Goal: Information Seeking & Learning: Learn about a topic

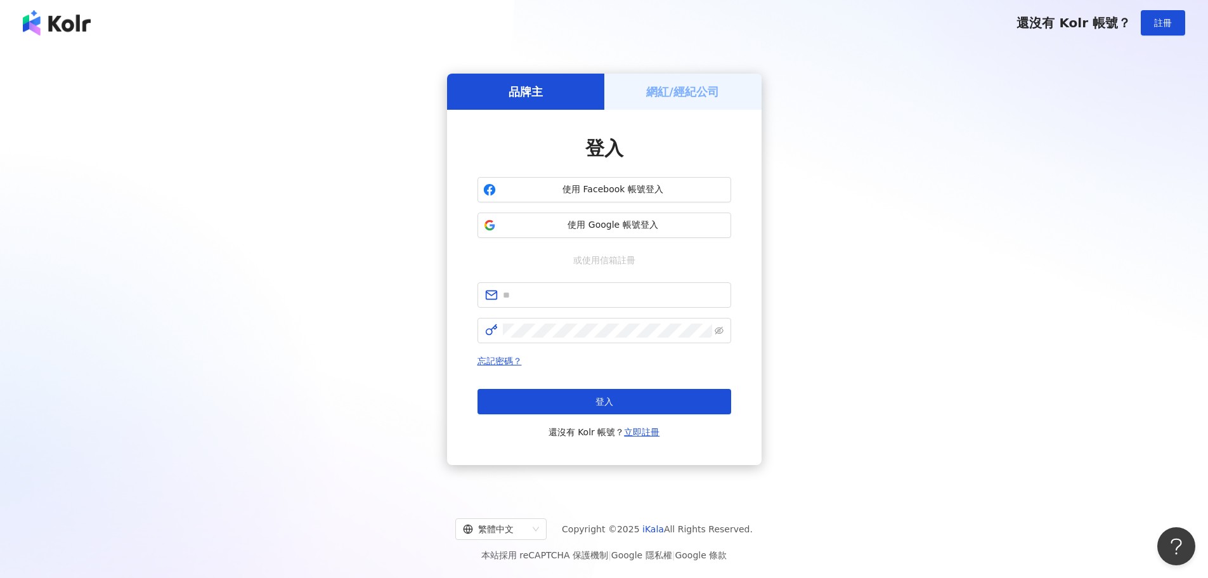
click at [662, 175] on div "登入 使用 Facebook 帳號登入 使用 Google 帳號登入 或使用信箱註冊 忘記密碼？ 登入 還沒有 Kolr 帳號？ 立即註冊" at bounding box center [605, 287] width 254 height 304
click at [657, 193] on span "使用 Facebook 帳號登入" at bounding box center [613, 189] width 225 height 13
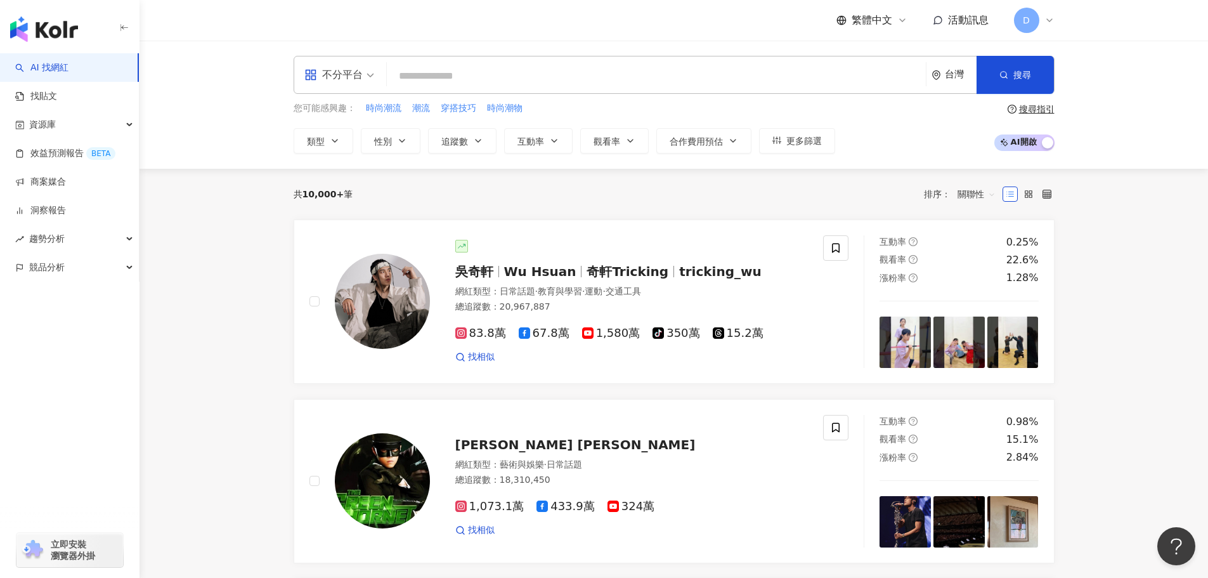
click at [488, 77] on input "search" at bounding box center [656, 76] width 529 height 24
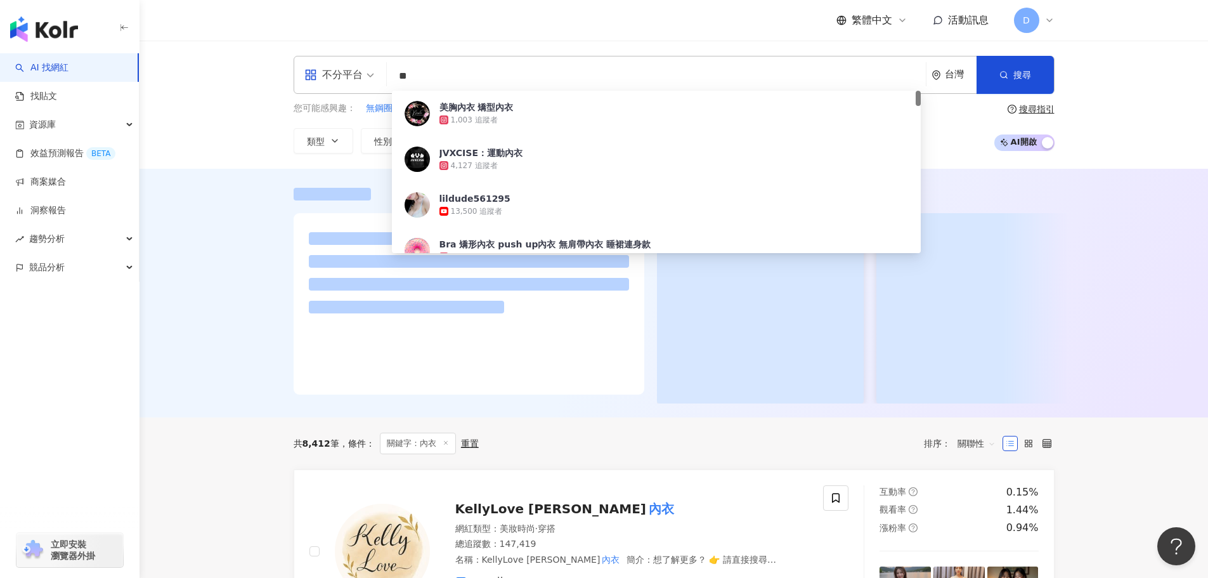
scroll to position [190, 0]
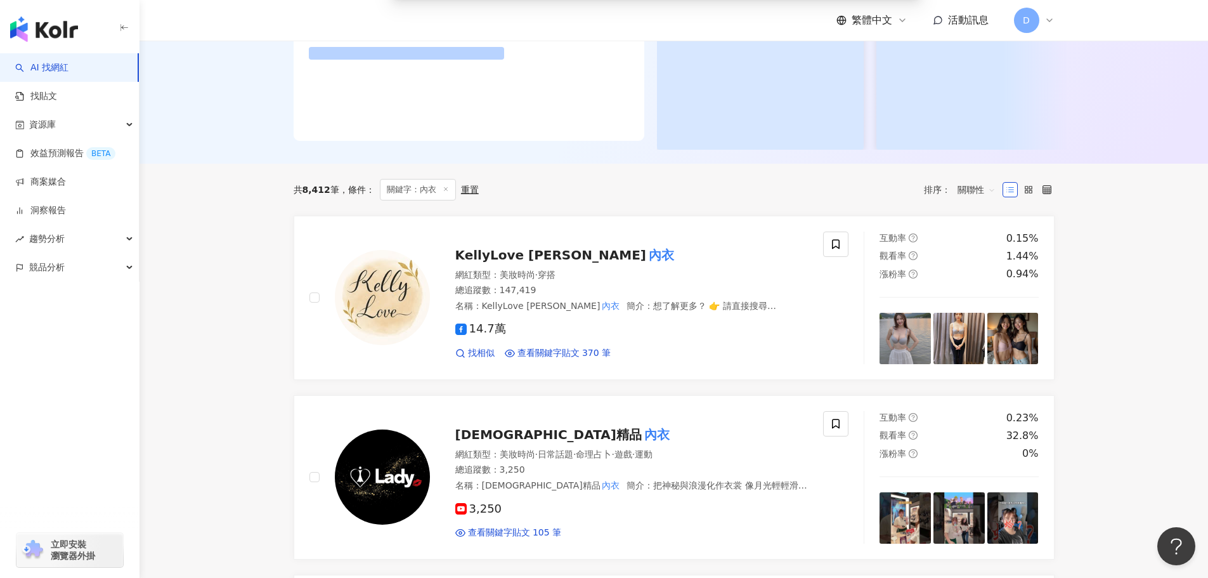
type input "**"
drag, startPoint x: 233, startPoint y: 257, endPoint x: 234, endPoint y: 264, distance: 7.0
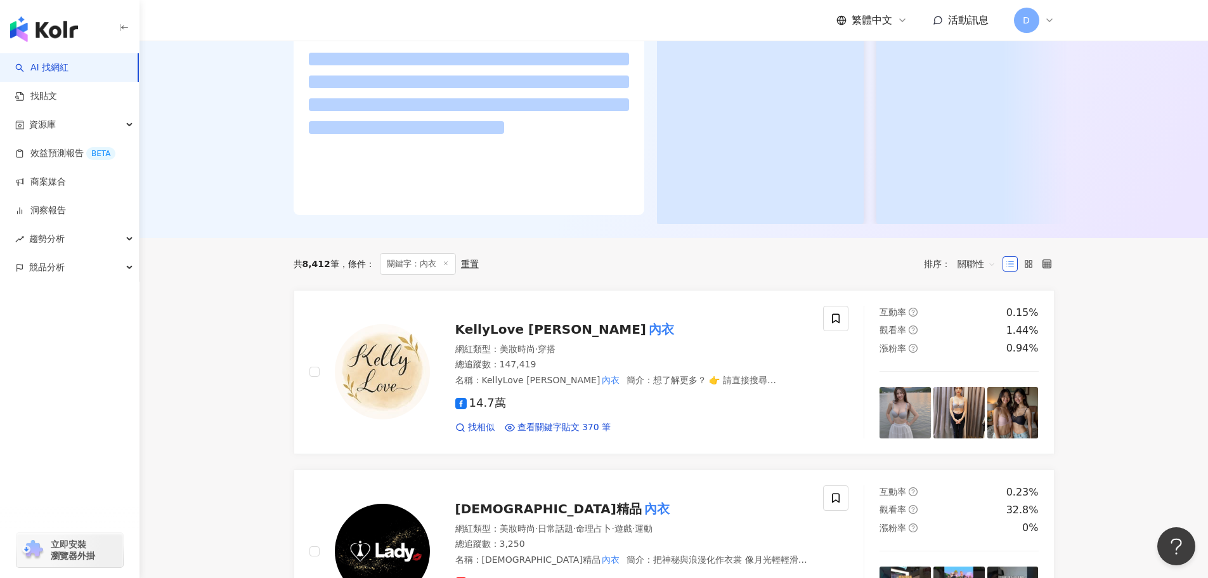
scroll to position [0, 0]
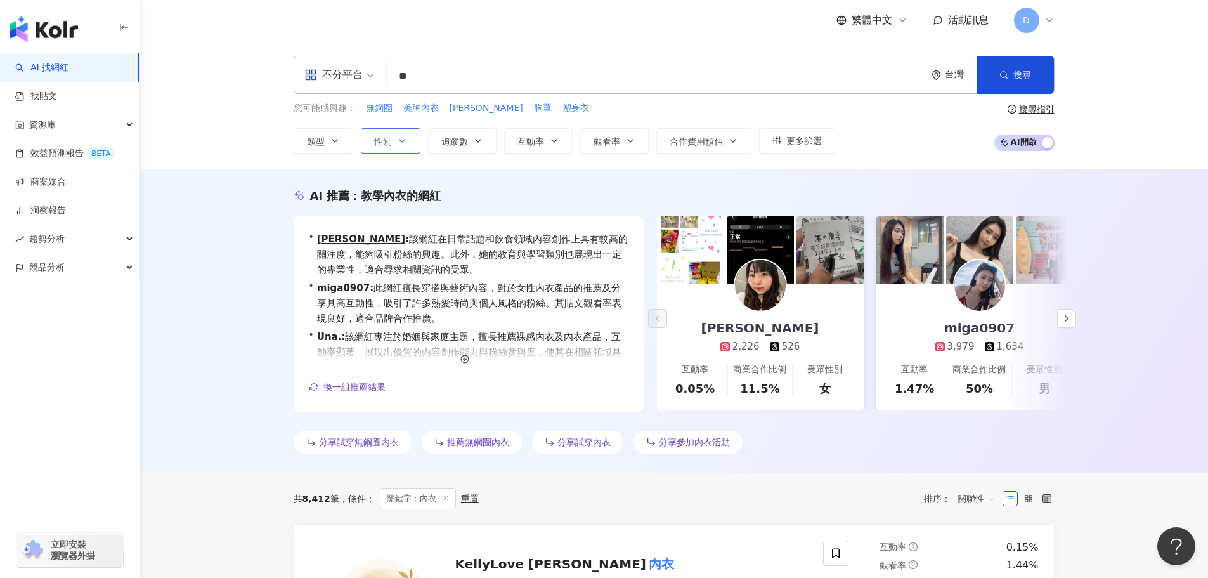
click at [373, 141] on button "性別" at bounding box center [391, 140] width 60 height 25
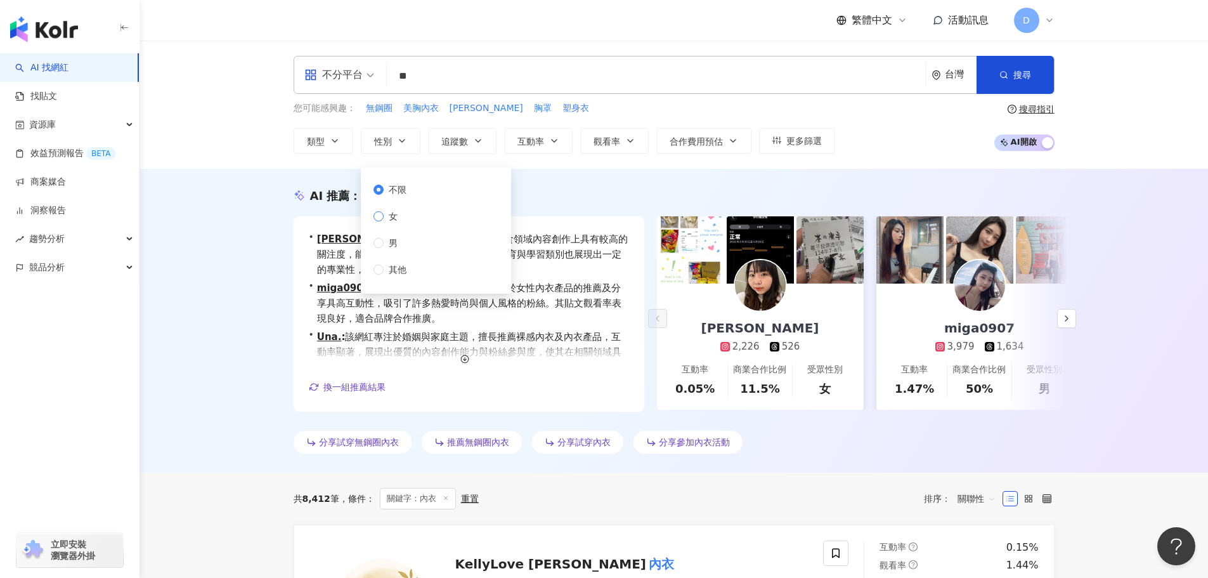
click at [384, 221] on span "女" at bounding box center [393, 216] width 19 height 14
click at [464, 147] on span "追蹤數" at bounding box center [455, 141] width 27 height 10
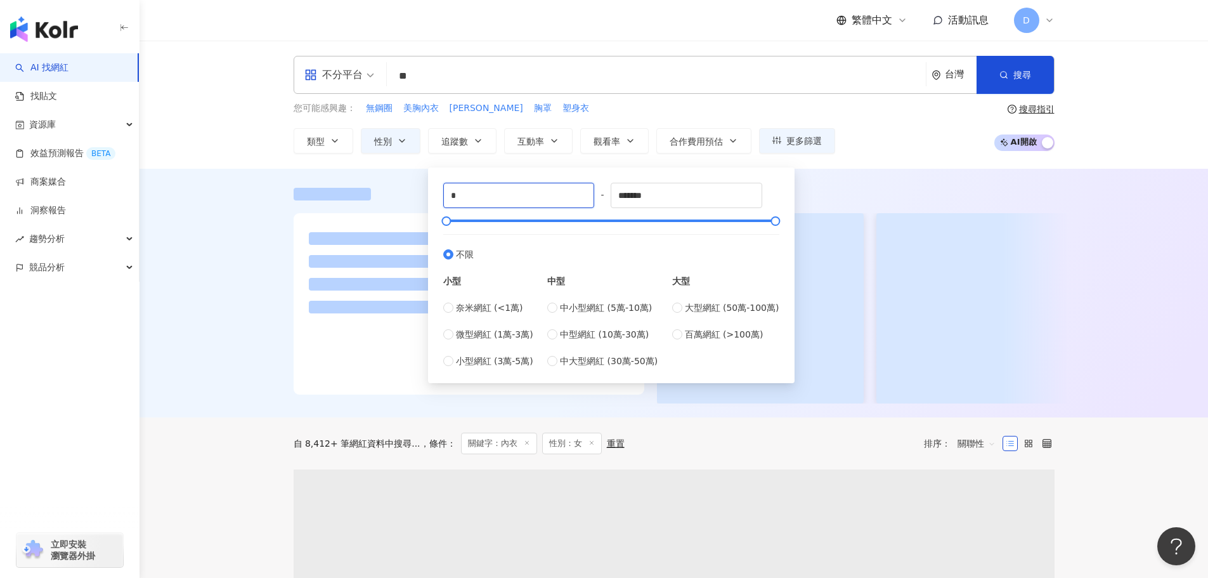
drag, startPoint x: 505, startPoint y: 197, endPoint x: 202, endPoint y: 197, distance: 303.2
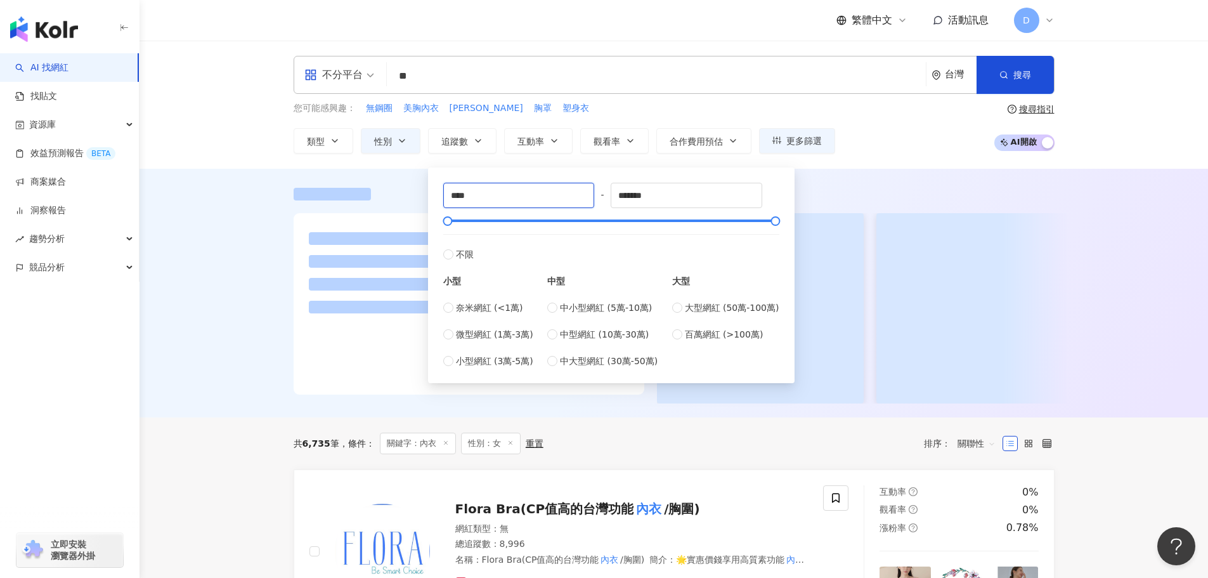
type input "****"
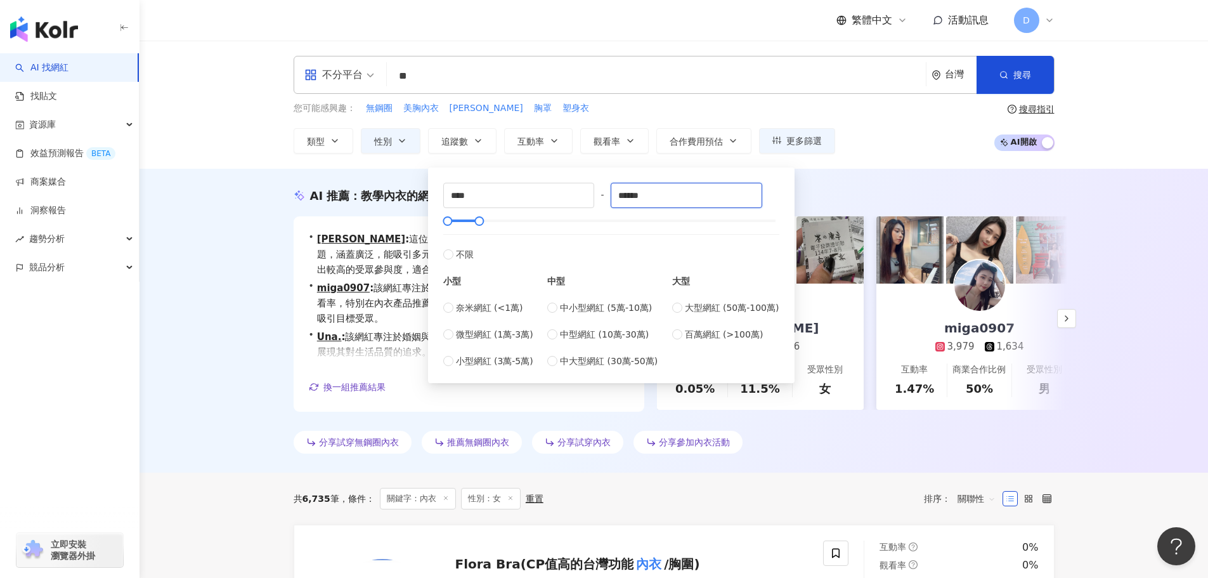
type input "******"
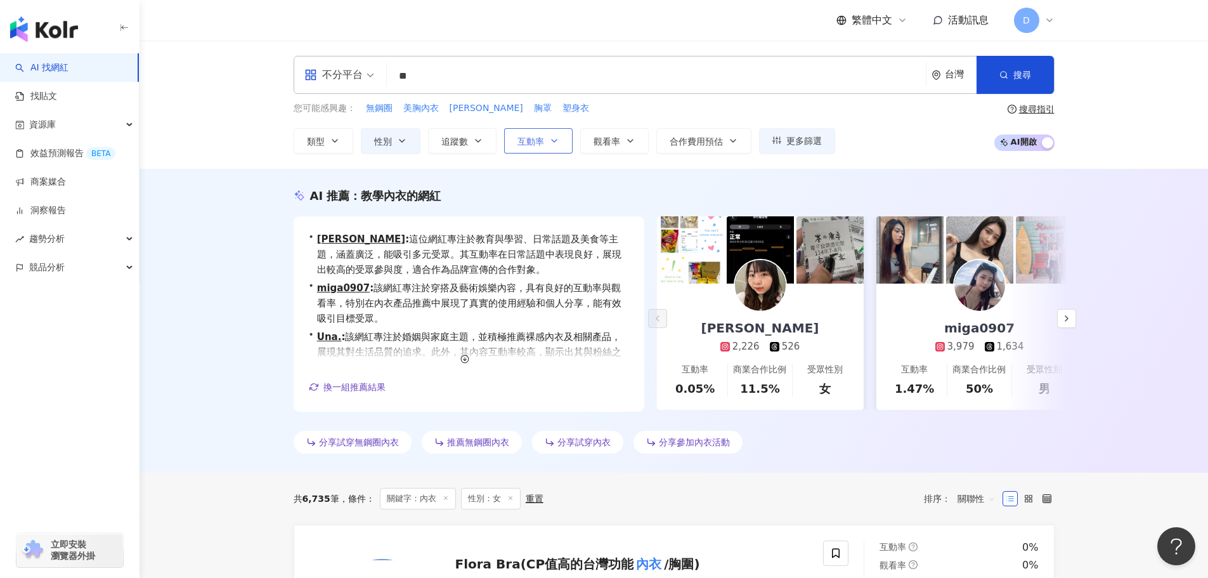
click at [535, 142] on span "互動率" at bounding box center [531, 141] width 27 height 10
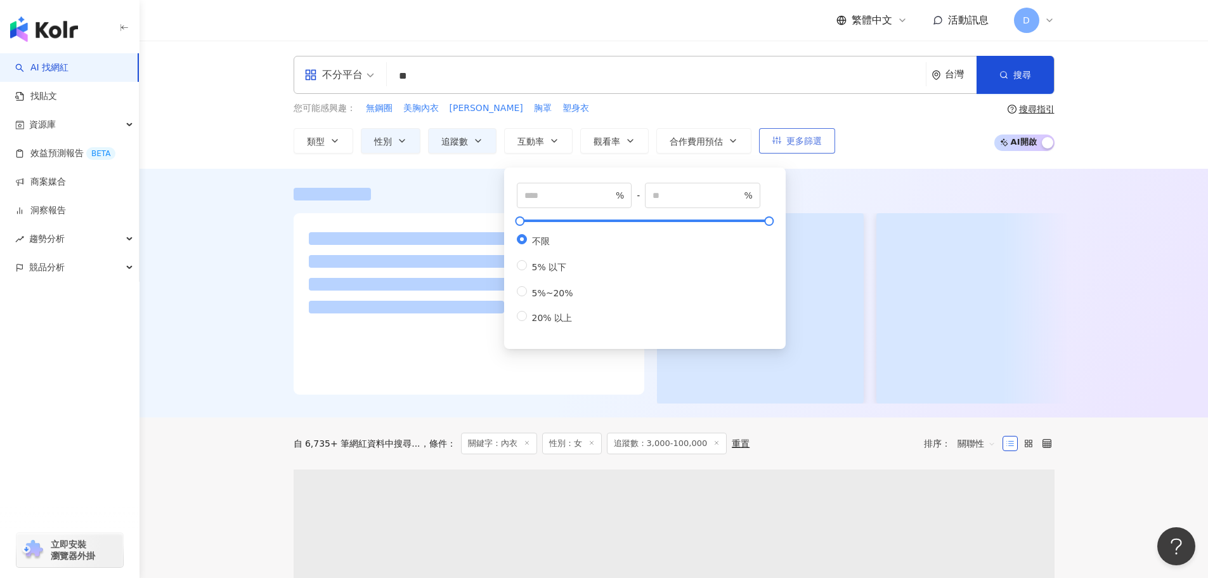
click at [808, 143] on span "更多篩選" at bounding box center [805, 141] width 36 height 10
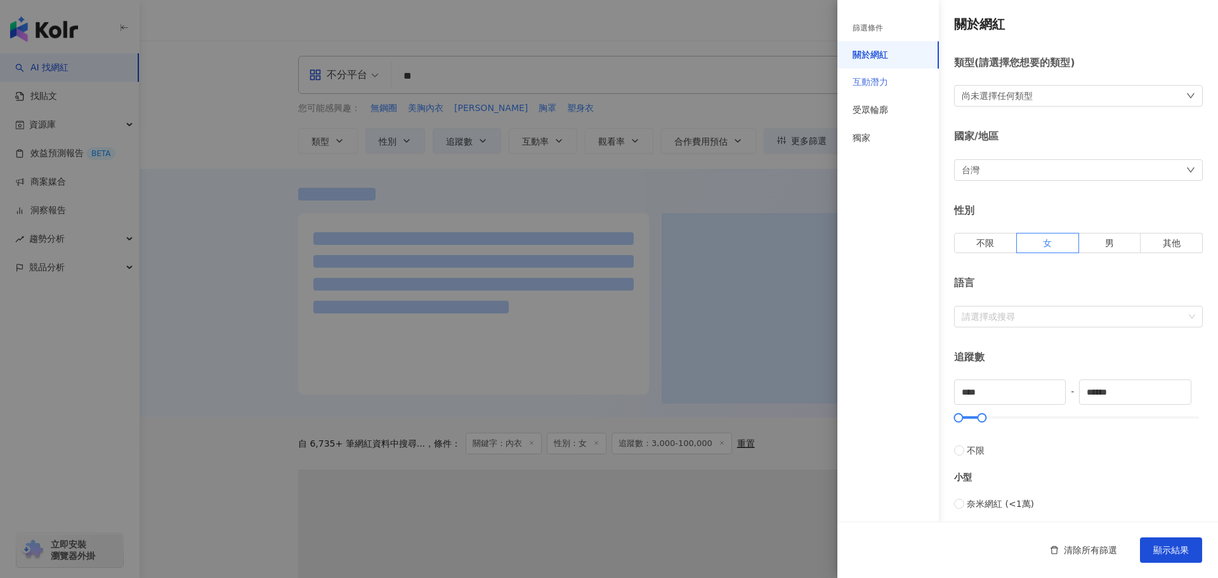
click at [895, 83] on div "互動潛力" at bounding box center [887, 83] width 101 height 28
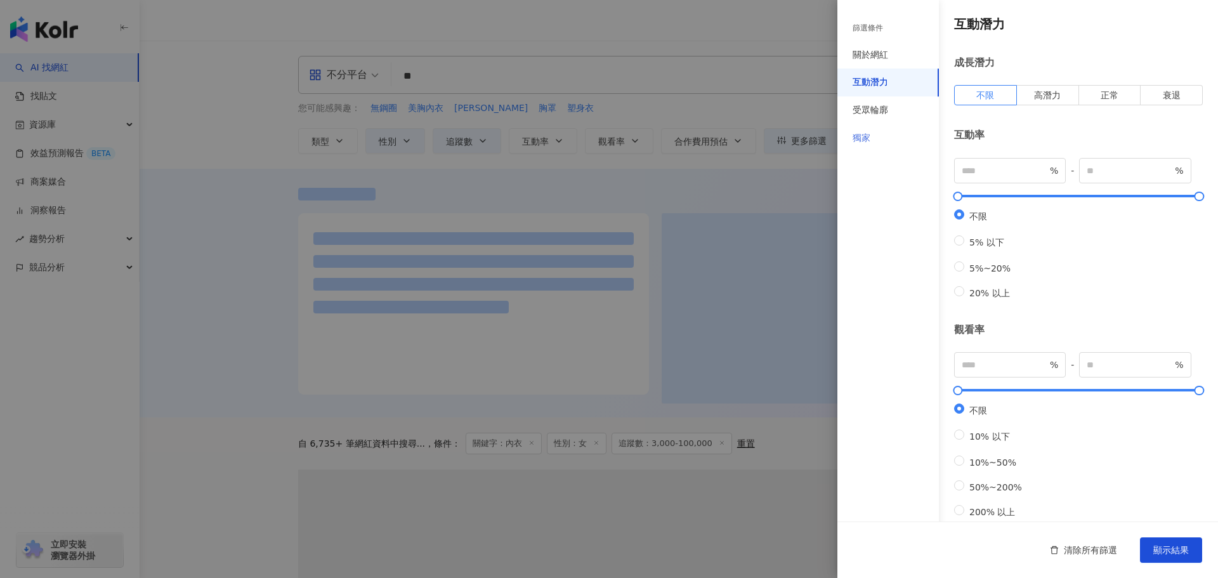
click at [904, 124] on div "獨家" at bounding box center [887, 138] width 101 height 28
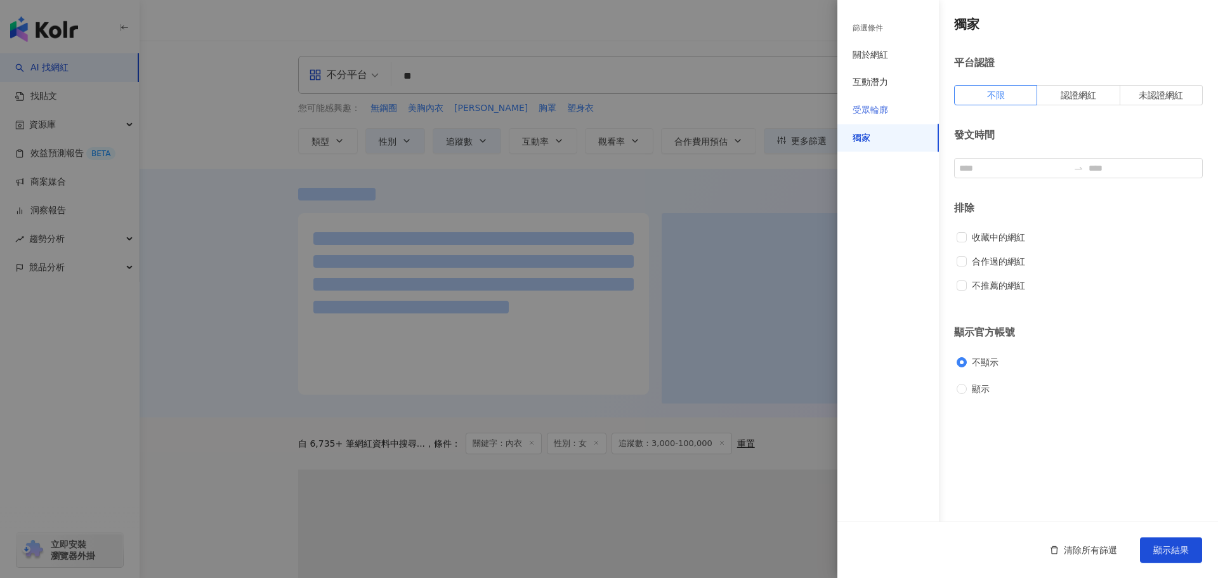
click at [901, 109] on div "受眾輪廓" at bounding box center [887, 110] width 101 height 28
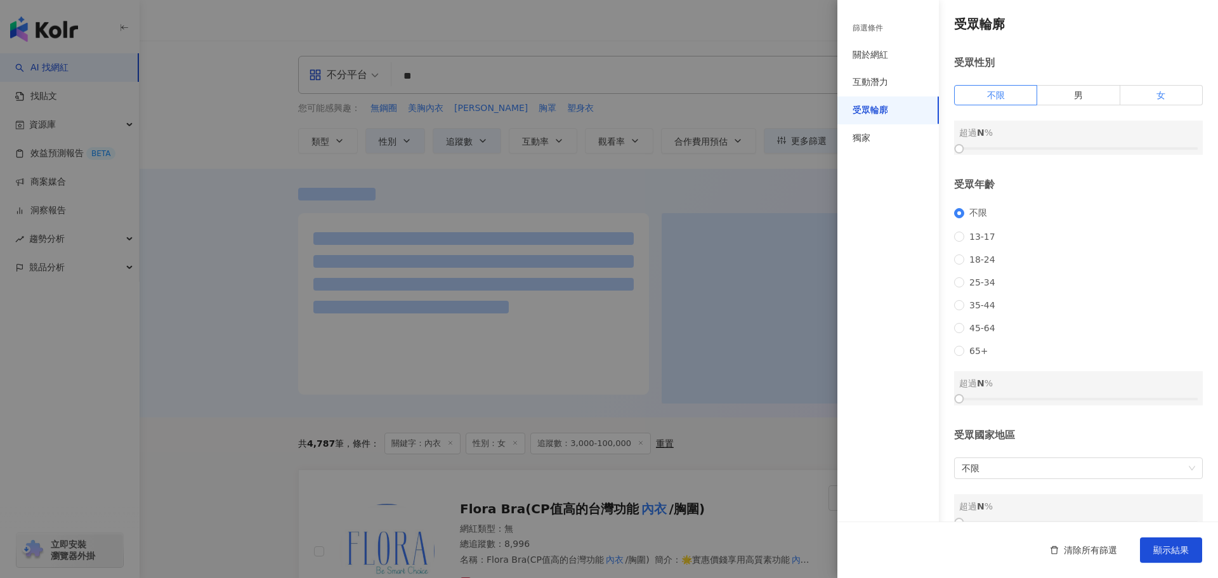
click at [1189, 98] on label "女" at bounding box center [1161, 95] width 82 height 20
click at [1084, 145] on div at bounding box center [1078, 149] width 239 height 8
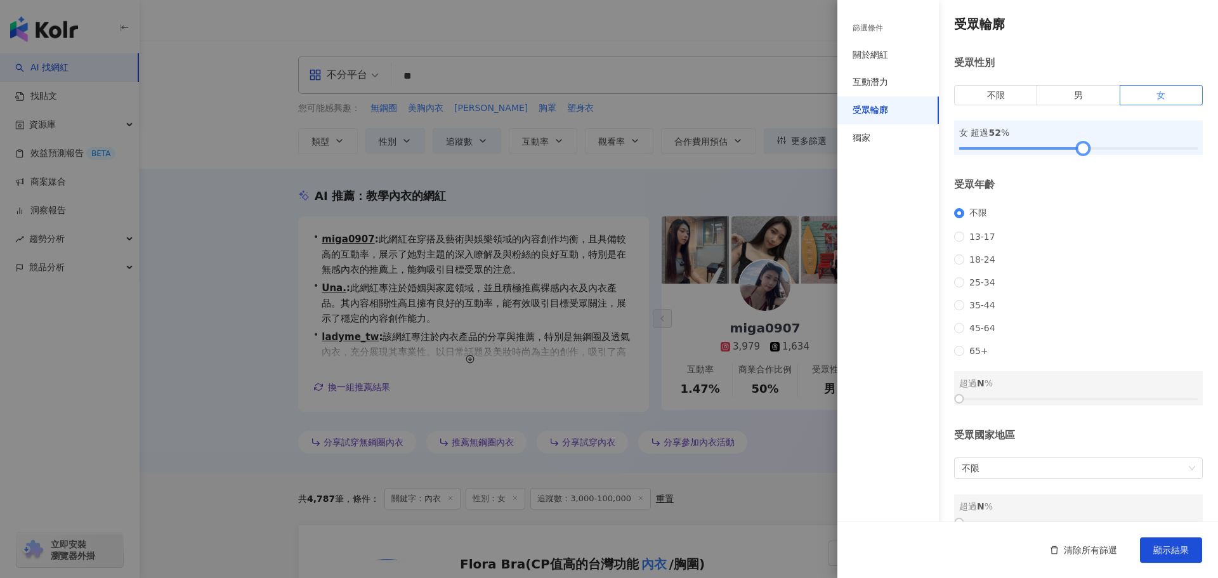
click at [1080, 145] on div at bounding box center [1083, 148] width 7 height 7
click at [1179, 543] on button "顯示結果" at bounding box center [1171, 549] width 62 height 25
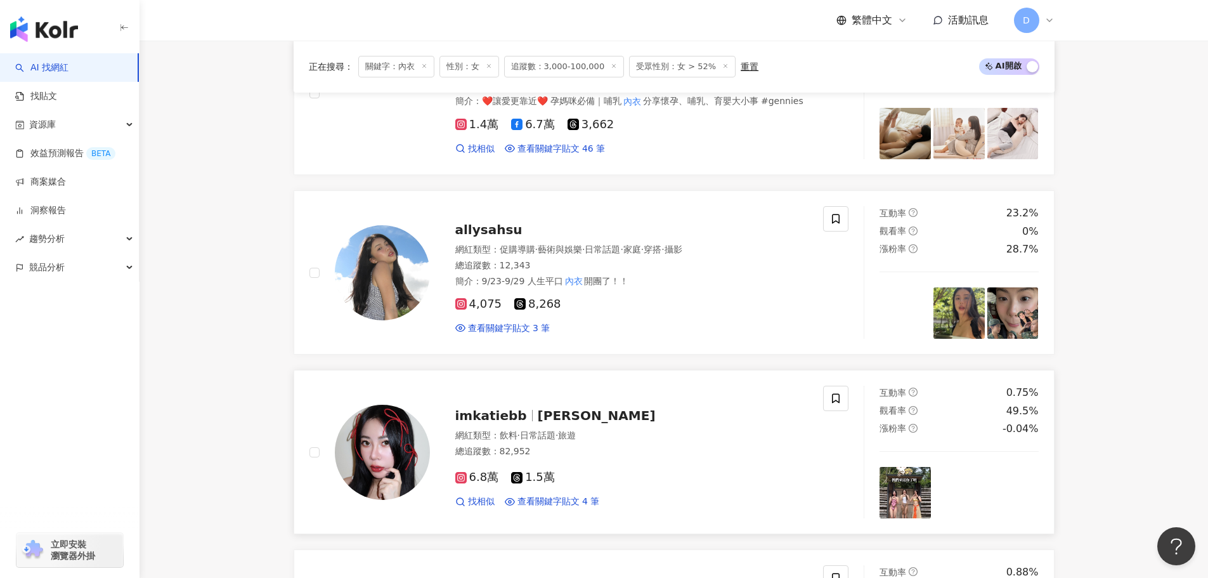
scroll to position [1568, 0]
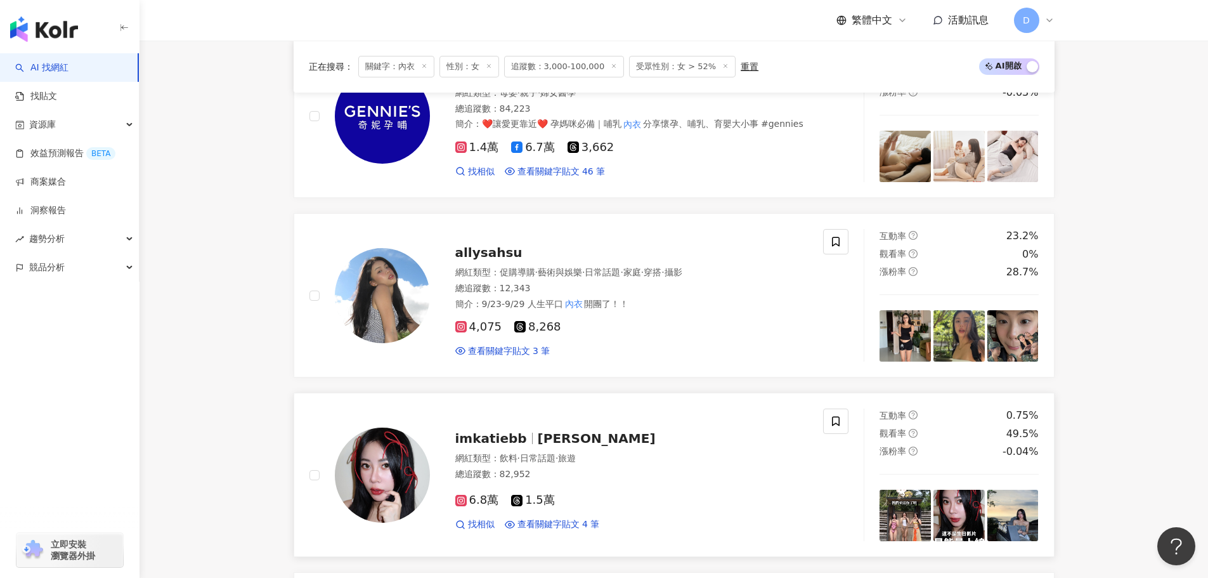
drag, startPoint x: 723, startPoint y: 263, endPoint x: 608, endPoint y: 409, distance: 185.2
drag, startPoint x: 608, startPoint y: 409, endPoint x: 523, endPoint y: 455, distance: 97.4
click at [520, 455] on span "·" at bounding box center [519, 458] width 3 height 10
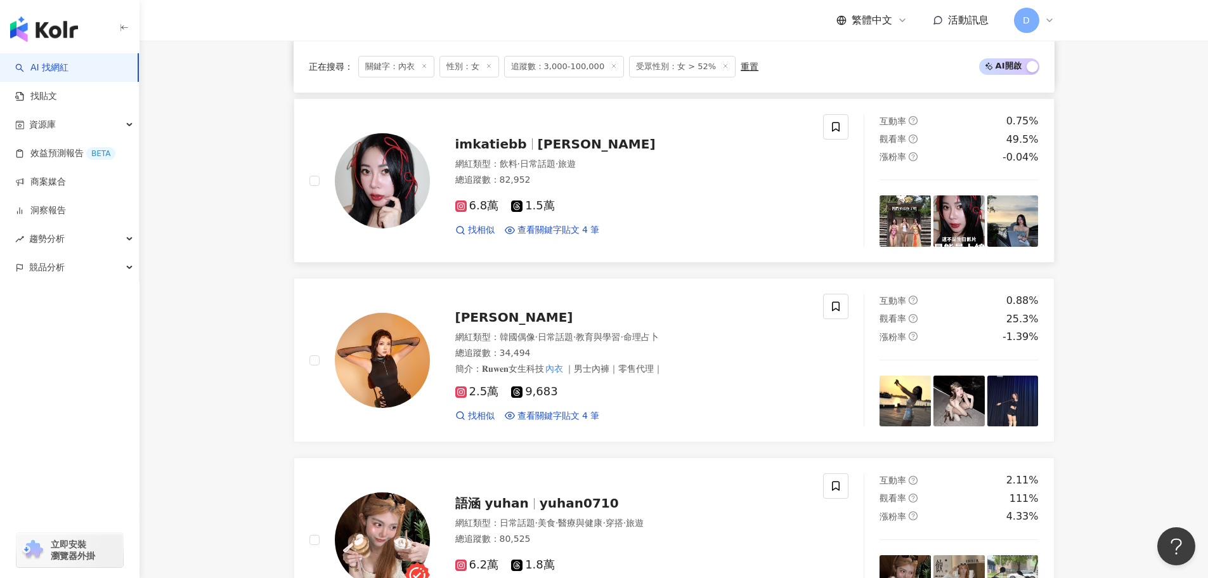
scroll to position [1949, 0]
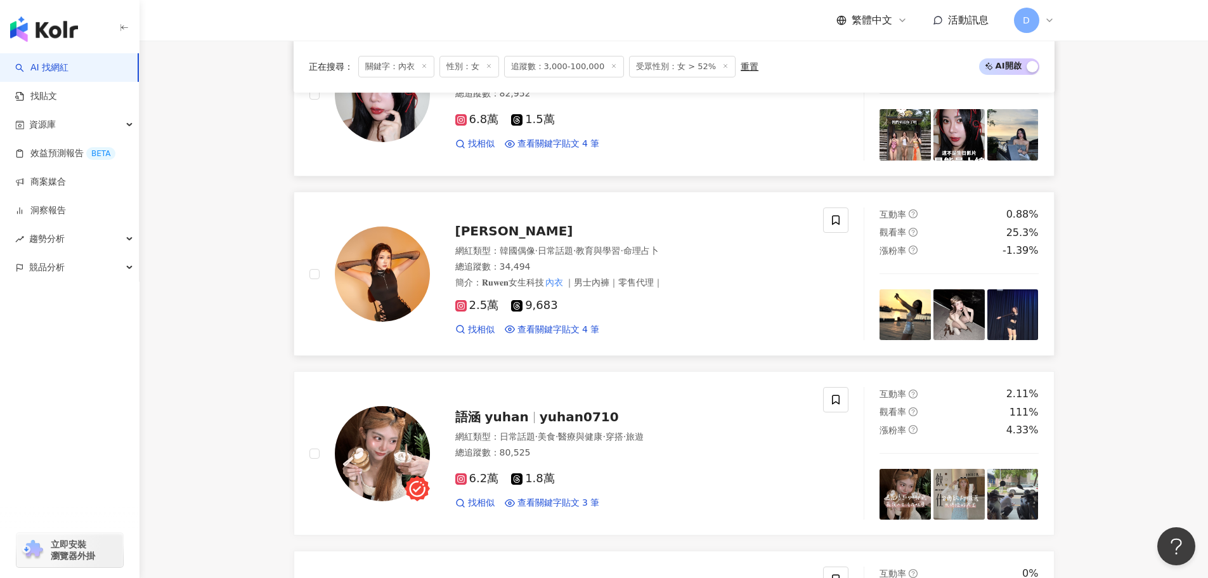
click at [746, 252] on div "網紅類型 ： 韓國偶像 · 日常話題 · 教育與學習 · 命理占卜" at bounding box center [631, 251] width 353 height 13
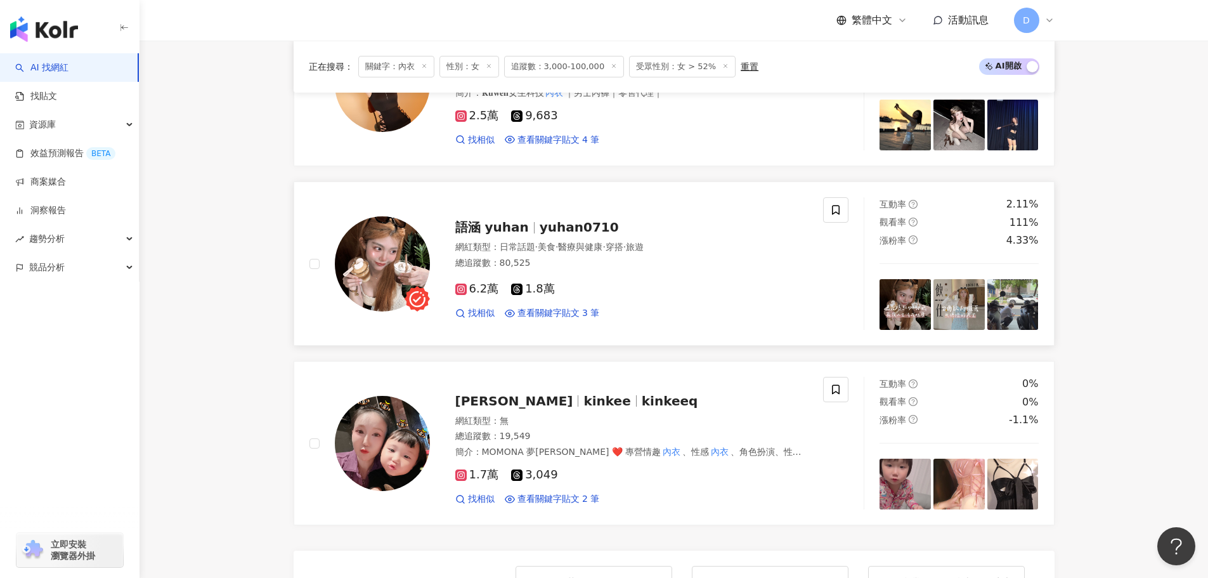
scroll to position [2139, 0]
click at [747, 253] on div "網紅類型 ： 日常話題 · 美食 · 醫療與健康 · 穿搭 · 旅遊" at bounding box center [631, 246] width 353 height 13
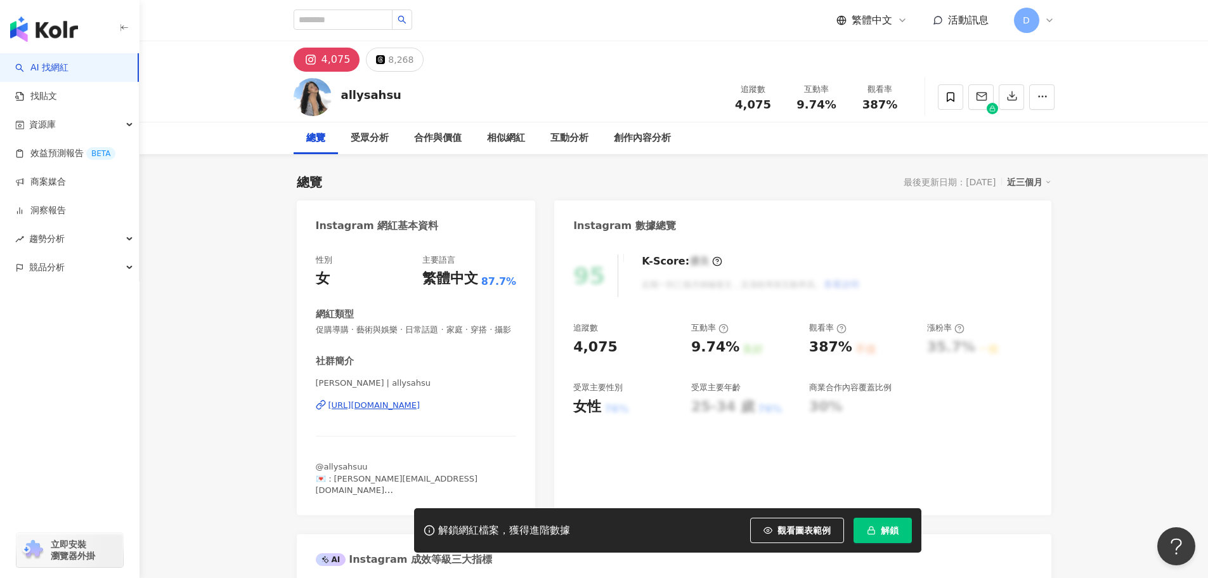
click at [372, 411] on div "https://www.instagram.com/allysahsu/" at bounding box center [375, 405] width 92 height 11
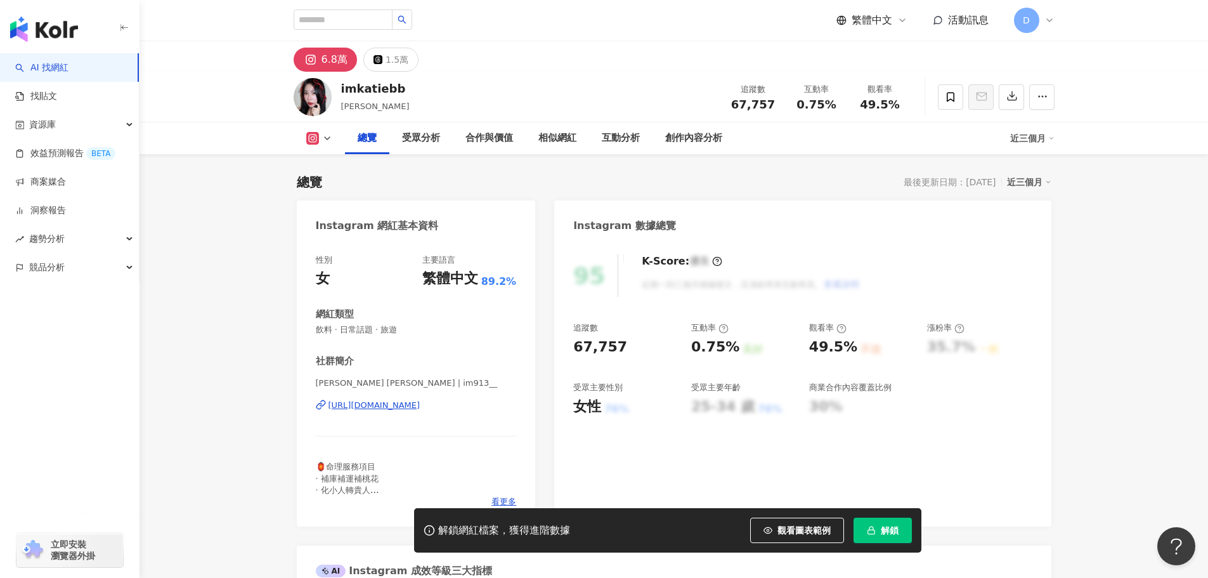
click at [377, 407] on div "https://www.instagram.com/im913__/" at bounding box center [375, 405] width 92 height 11
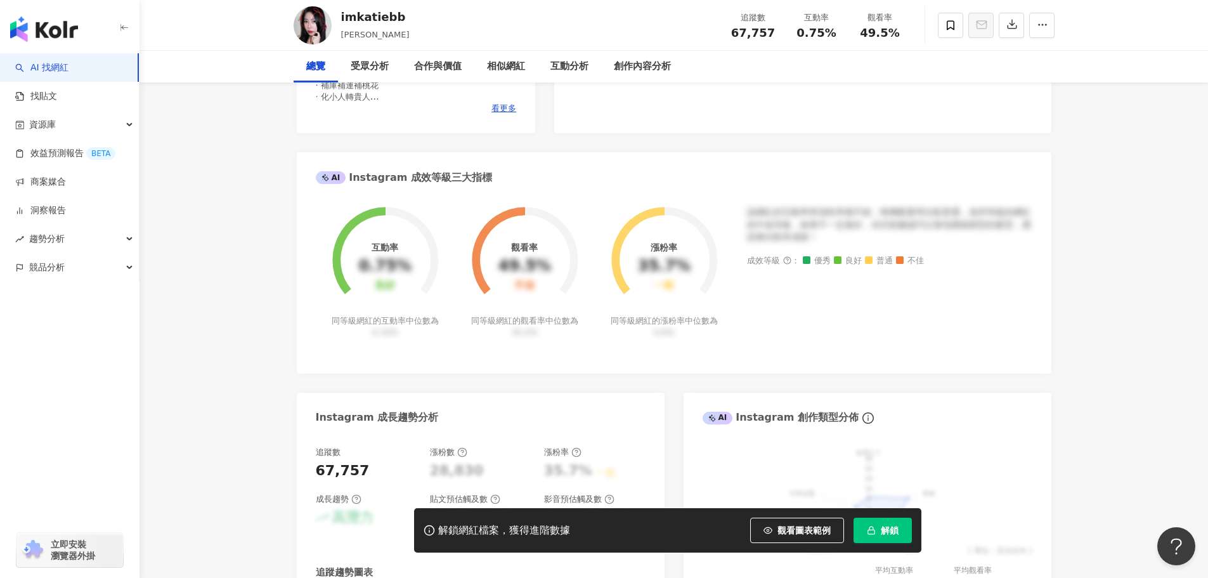
scroll to position [444, 0]
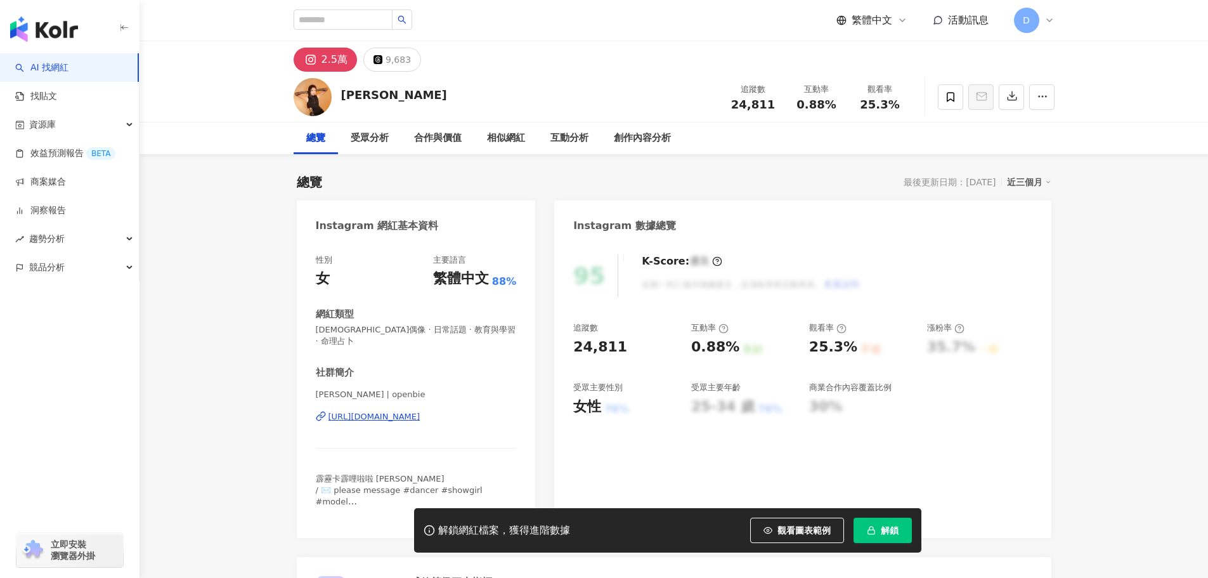
drag, startPoint x: 372, startPoint y: 405, endPoint x: 705, endPoint y: 84, distance: 462.6
click at [372, 411] on div "https://www.instagram.com/openbie/" at bounding box center [375, 416] width 92 height 11
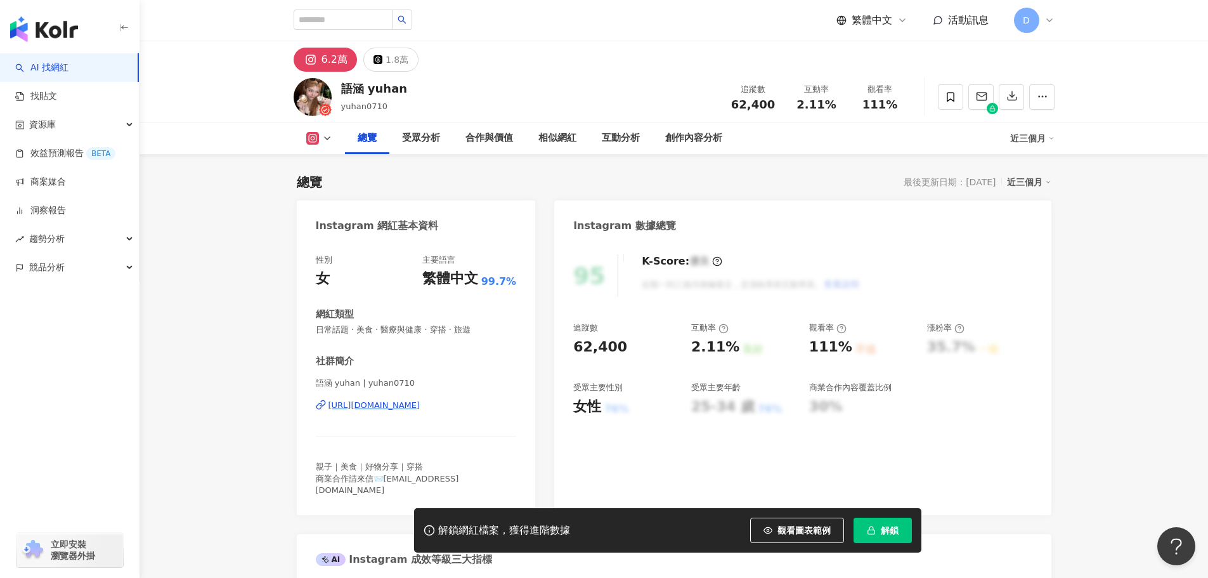
scroll to position [63, 0]
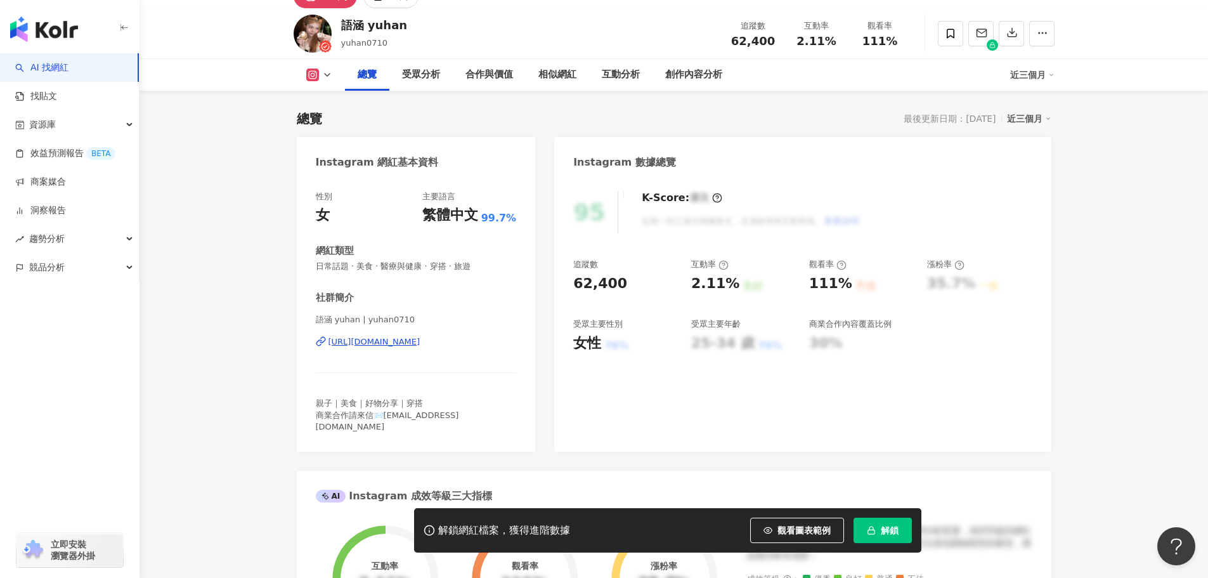
click at [414, 348] on div "語涵 yuhan | yuhan0710 https://www.instagram.com/yuhan0710/" at bounding box center [416, 351] width 201 height 74
click at [413, 342] on div "https://www.instagram.com/yuhan0710/" at bounding box center [375, 341] width 92 height 11
